Goal: Register for event/course

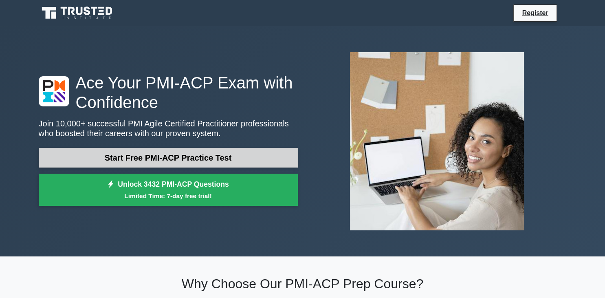
click at [187, 161] on link "Start Free PMI-ACP Practice Test" at bounding box center [168, 158] width 259 height 20
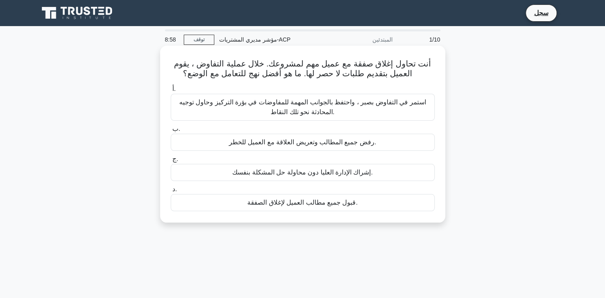
click at [363, 111] on div "استمر في التفاوض بصبر ، واحتفظ بالجوانب المهمة للمفاوضات في بؤرة التركيز وحاول …" at bounding box center [303, 107] width 264 height 27
click at [171, 92] on input "أ. استمر في التفاوض بصبر ، واحتفظ بالجوانب المهمة للمفاوضات في بؤرة التركيز وحا…" at bounding box center [171, 88] width 0 height 5
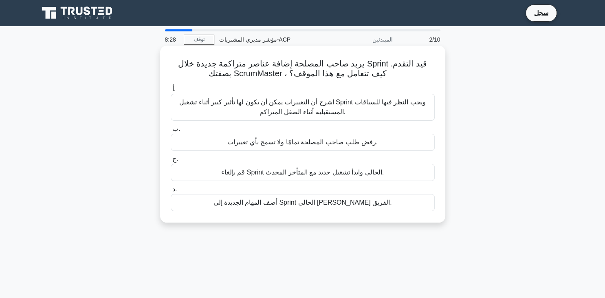
click at [420, 102] on div "اشرح أن التغييرات يمكن أن يكون لها تأثير كبير أثناء تشغيل Sprint ويجب النظر فيه…" at bounding box center [303, 107] width 264 height 27
click at [171, 92] on input "أ. اشرح أن التغييرات يمكن أن يكون لها تأثير كبير أثناء تشغيل Sprint ويجب النظر …" at bounding box center [171, 88] width 0 height 5
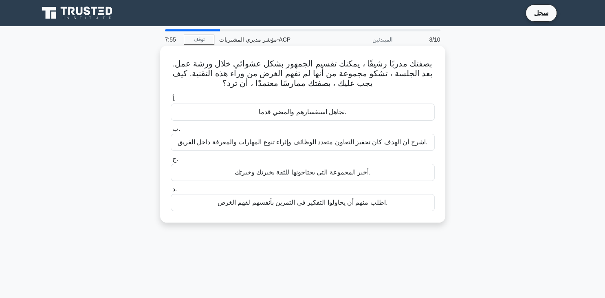
click at [275, 146] on div "اشرح أن الهدف كان تحفيز التعاون متعدد الوظائف وإثراء تنوع المهارات والمعرفة داخ…" at bounding box center [303, 142] width 264 height 17
click at [171, 132] on input "ب. اشرح أن الهدف كان تحفيز التعاون متعدد الوظائف وإثراء تنوع المهارات والمعرفة …" at bounding box center [171, 128] width 0 height 5
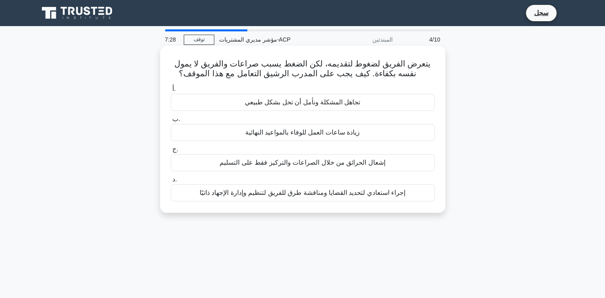
click at [257, 192] on div "إجراء استعادي لتحديد القضايا ومناقشة طرق للفريق لتنظيم وإدارة الإجهاد ذاتيًا" at bounding box center [303, 192] width 264 height 17
click at [171, 182] on input "د. إجراء استعادي لتحديد القضايا ومناقشة طرق للفريق لتنظيم وإدارة الإجهاد ذاتيًا" at bounding box center [171, 179] width 0 height 5
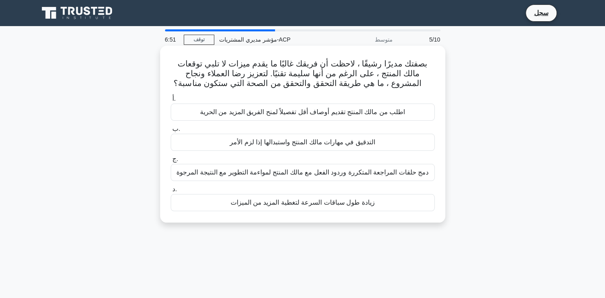
click at [233, 177] on div "دمج حلقات المراجعة المتكررة وردود الفعل مع مالك المنتج لمواءمة التطوير مع النتي…" at bounding box center [303, 172] width 264 height 17
click at [171, 162] on input "ج. دمج حلقات المراجعة المتكررة وردود الفعل مع مالك المنتج لمواءمة التطوير مع ال…" at bounding box center [171, 158] width 0 height 5
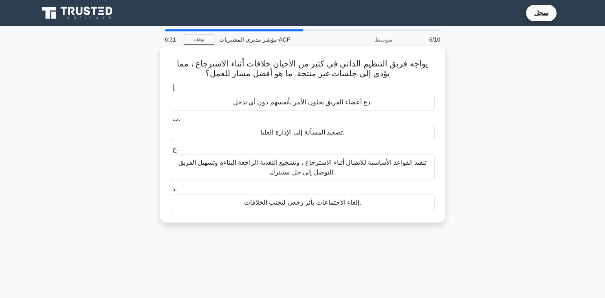
click at [331, 169] on div "تنفيذ القواعد الأساسية للاتصال أثناء الاسترجاع ، وتشجيع التغذية الراجعة البناءة…" at bounding box center [303, 167] width 264 height 27
click at [171, 152] on input "ج. تنفيذ القواعد الأساسية للاتصال أثناء الاسترجاع ، وتشجيع التغذية الراجعة البن…" at bounding box center [171, 149] width 0 height 5
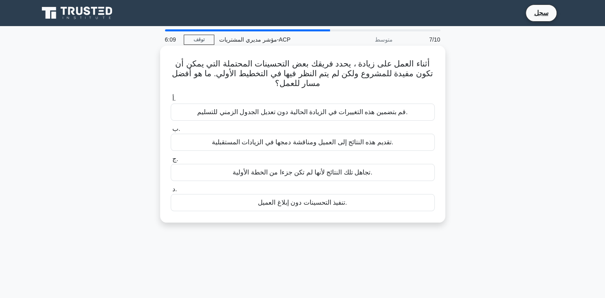
click at [291, 134] on div "تقديم هذه النتائج إلى العميل ومناقشة دمجها في الزيادات المستقبلية." at bounding box center [303, 142] width 264 height 17
click at [171, 132] on input "ب. تقديم هذه النتائج إلى العميل ومناقشة دمجها في الزيادات المستقبلية." at bounding box center [171, 128] width 0 height 5
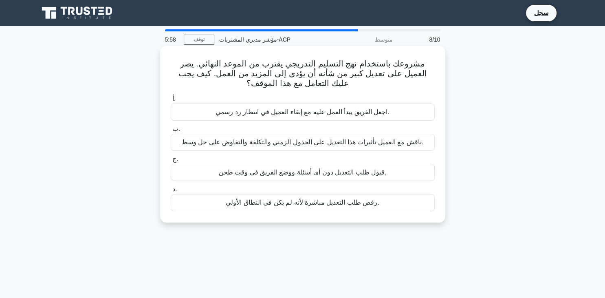
click at [233, 144] on div "ناقش مع العميل تأثيرات هذا التعديل على الجدول الزمني والتكلفة والتفاوض على حل و…" at bounding box center [303, 142] width 264 height 17
click at [171, 132] on input "ب. ناقش مع العميل تأثيرات هذا التعديل على الجدول الزمني والتكلفة والتفاوض على ح…" at bounding box center [171, 128] width 0 height 5
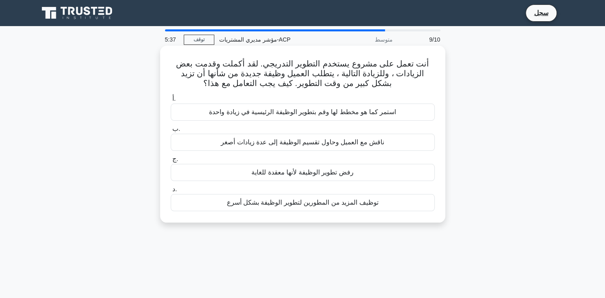
click at [326, 143] on div "ناقش مع العميل وحاول تقسيم الوظيفة إلى عدة زيادات أصغر" at bounding box center [303, 142] width 264 height 17
click at [171, 132] on input "ب. ناقش مع العميل وحاول تقسيم الوظيفة إلى عدة زيادات أصغر" at bounding box center [171, 128] width 0 height 5
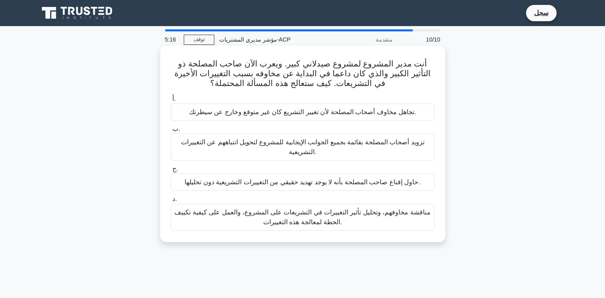
click at [250, 218] on div "مناقشة مخاوفهم، وتحليل تأثير التغييرات في التشريعات على المشروع، والعمل على كيف…" at bounding box center [303, 217] width 264 height 27
click at [171, 202] on input "د. مناقشة مخاوفهم، وتحليل تأثير التغييرات في التشريعات على المشروع، والعمل على …" at bounding box center [171, 198] width 0 height 5
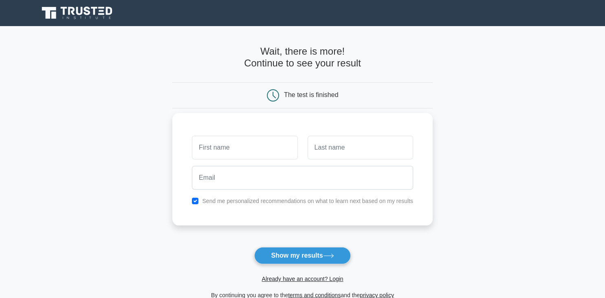
drag, startPoint x: 224, startPoint y: 134, endPoint x: 224, endPoint y: 144, distance: 9.4
click at [225, 134] on div at bounding box center [244, 147] width 115 height 30
click at [223, 152] on input "text" at bounding box center [245, 148] width 106 height 24
type input "Nagwa"
click at [340, 153] on input "text" at bounding box center [361, 148] width 106 height 24
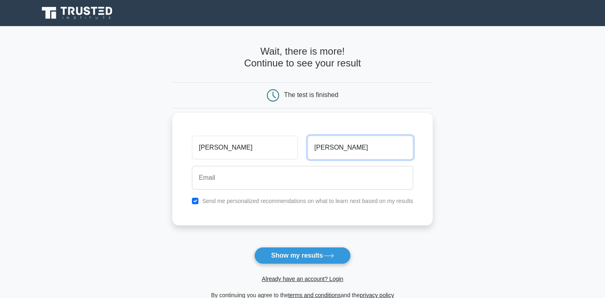
type input "Salah"
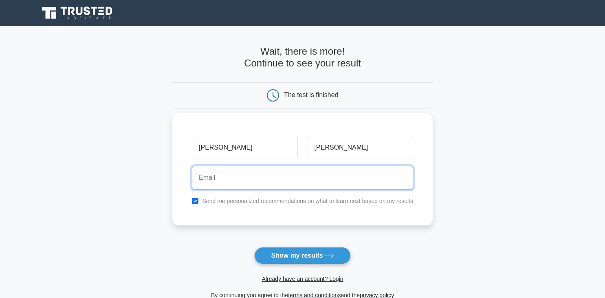
click at [317, 167] on input "email" at bounding box center [302, 178] width 221 height 24
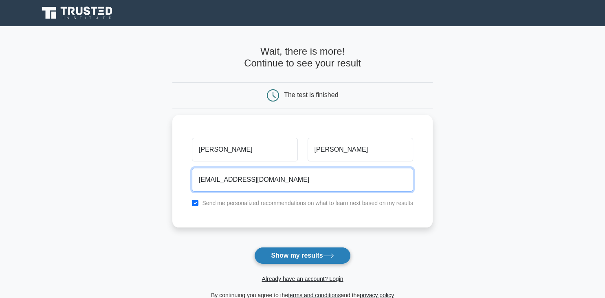
type input "nagwamaroof@gmail.com"
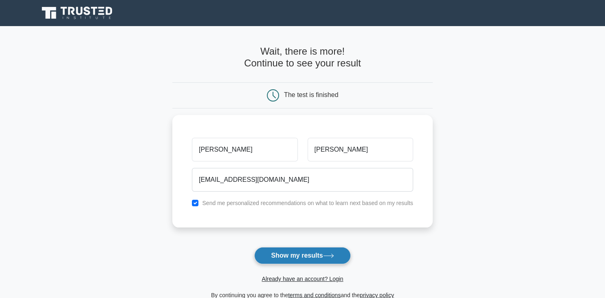
click at [299, 254] on button "Show my results" at bounding box center [302, 255] width 96 height 17
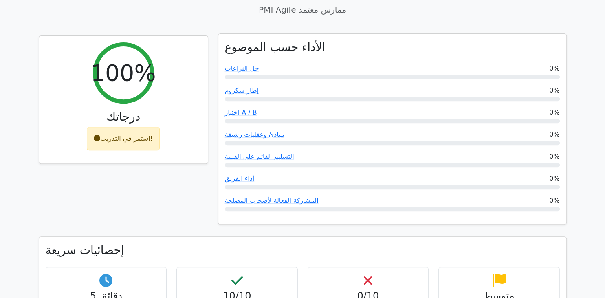
scroll to position [225, 0]
